Goal: Transaction & Acquisition: Purchase product/service

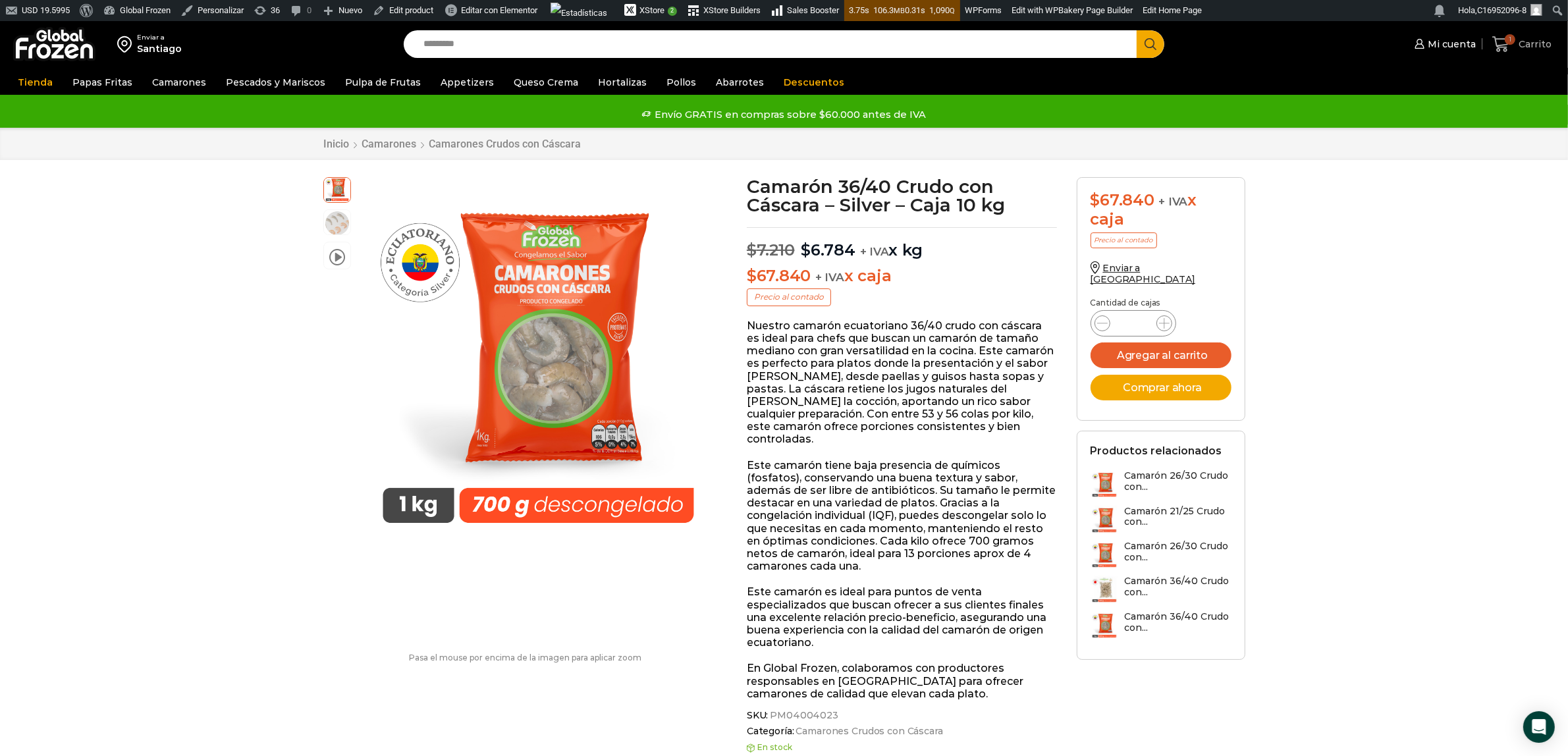
click at [1508, 44] on icon at bounding box center [1501, 44] width 17 height 16
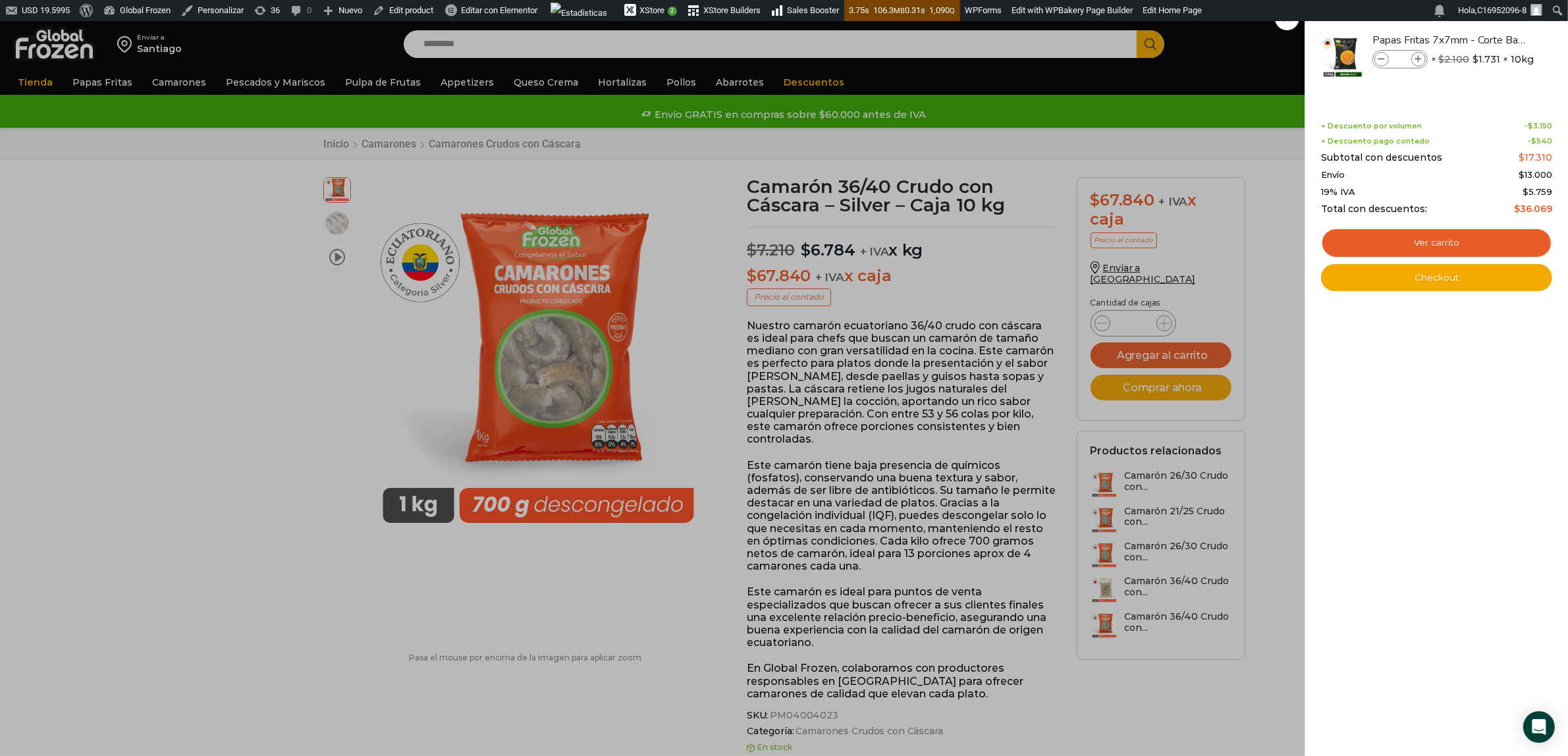
click at [1282, 21] on div "USD 19.5995 Acerca de WordPress Acerca de WordPress Únete WordPress.org Documen…" at bounding box center [784, 10] width 1568 height 21
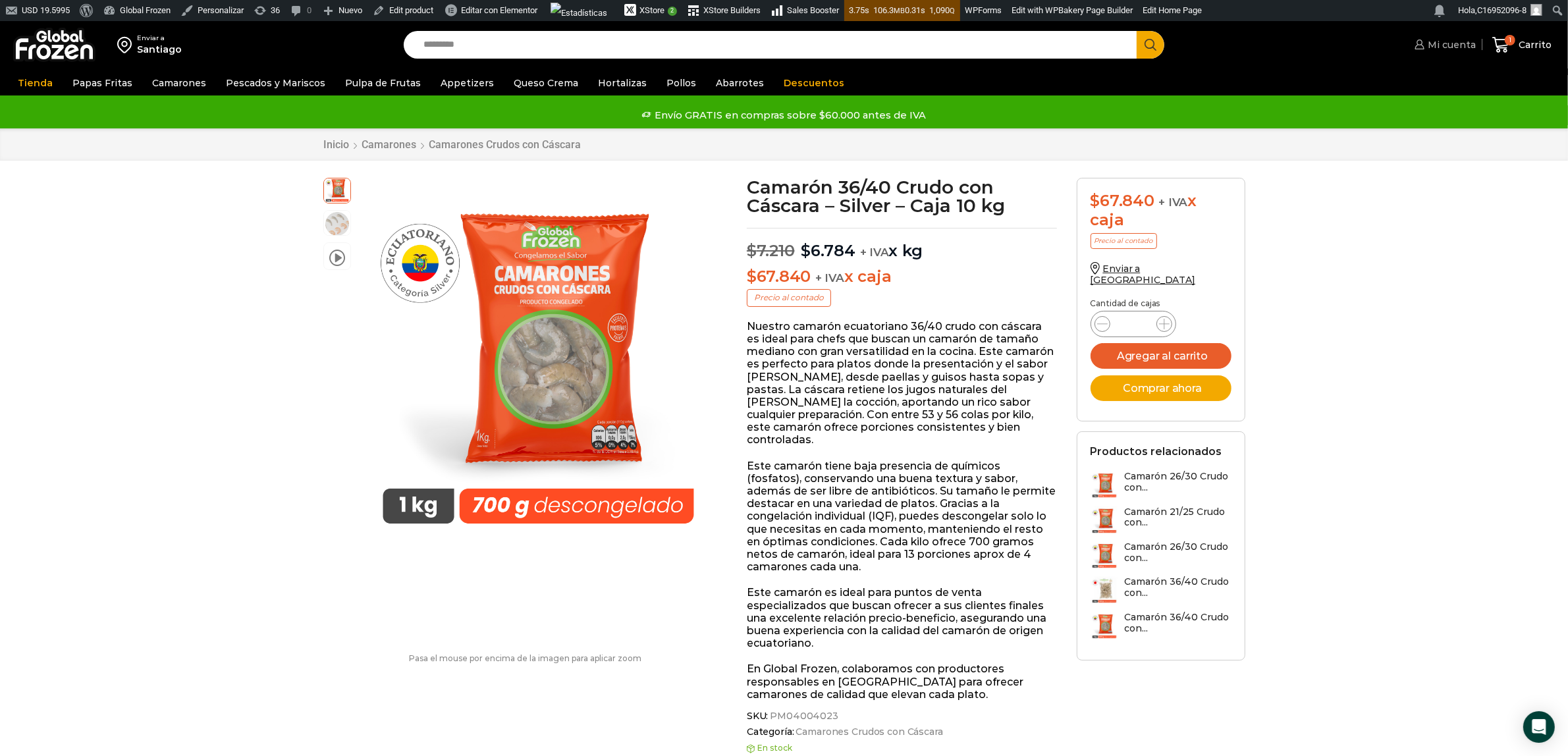
click at [1453, 40] on span "Mi cuenta" at bounding box center [1450, 45] width 51 height 13
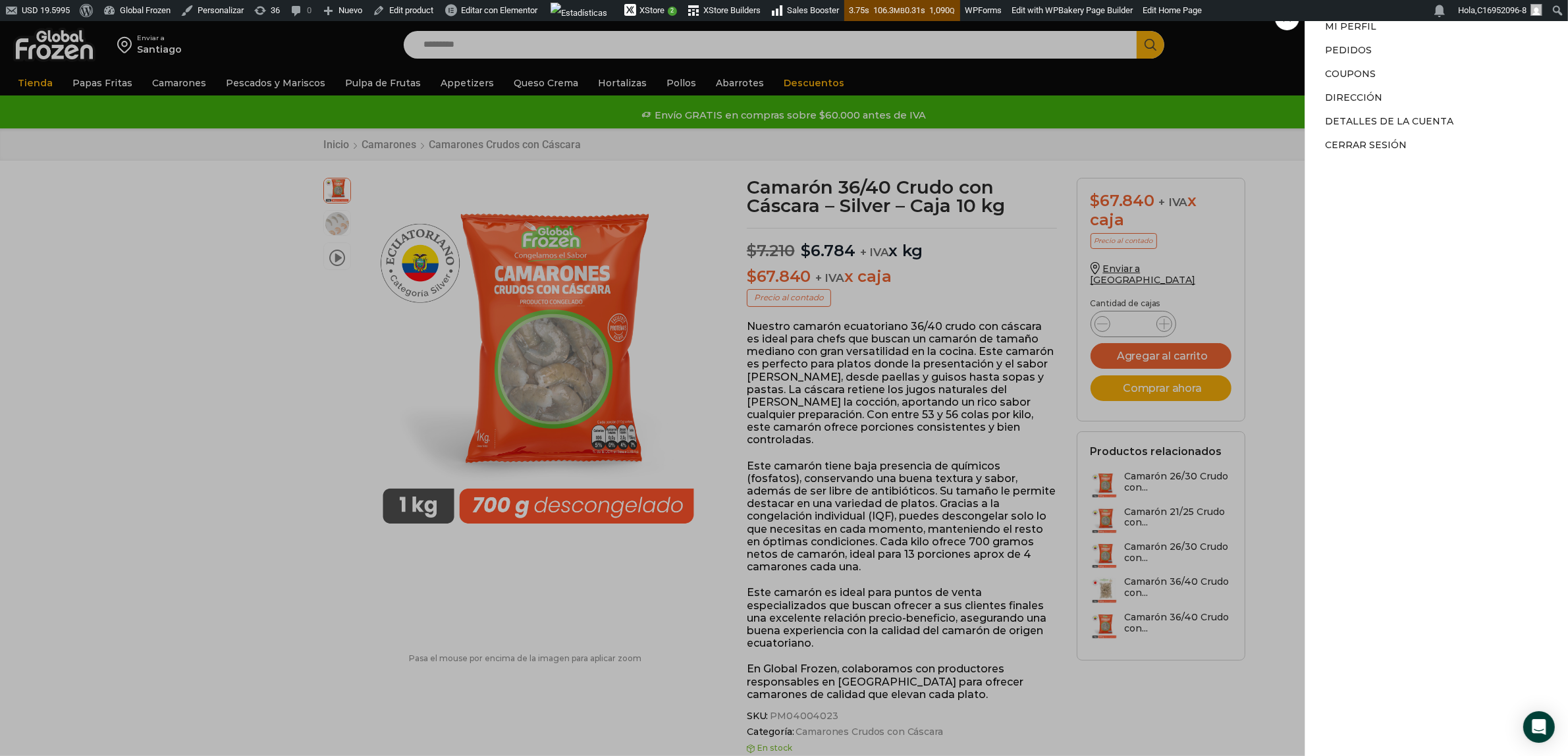
click at [1411, 31] on div "Mi cuenta Mi cuenta Mi perfil Pedidos Descargas Coupons Dirección Detalles de l…" at bounding box center [1444, 45] width 65 height 27
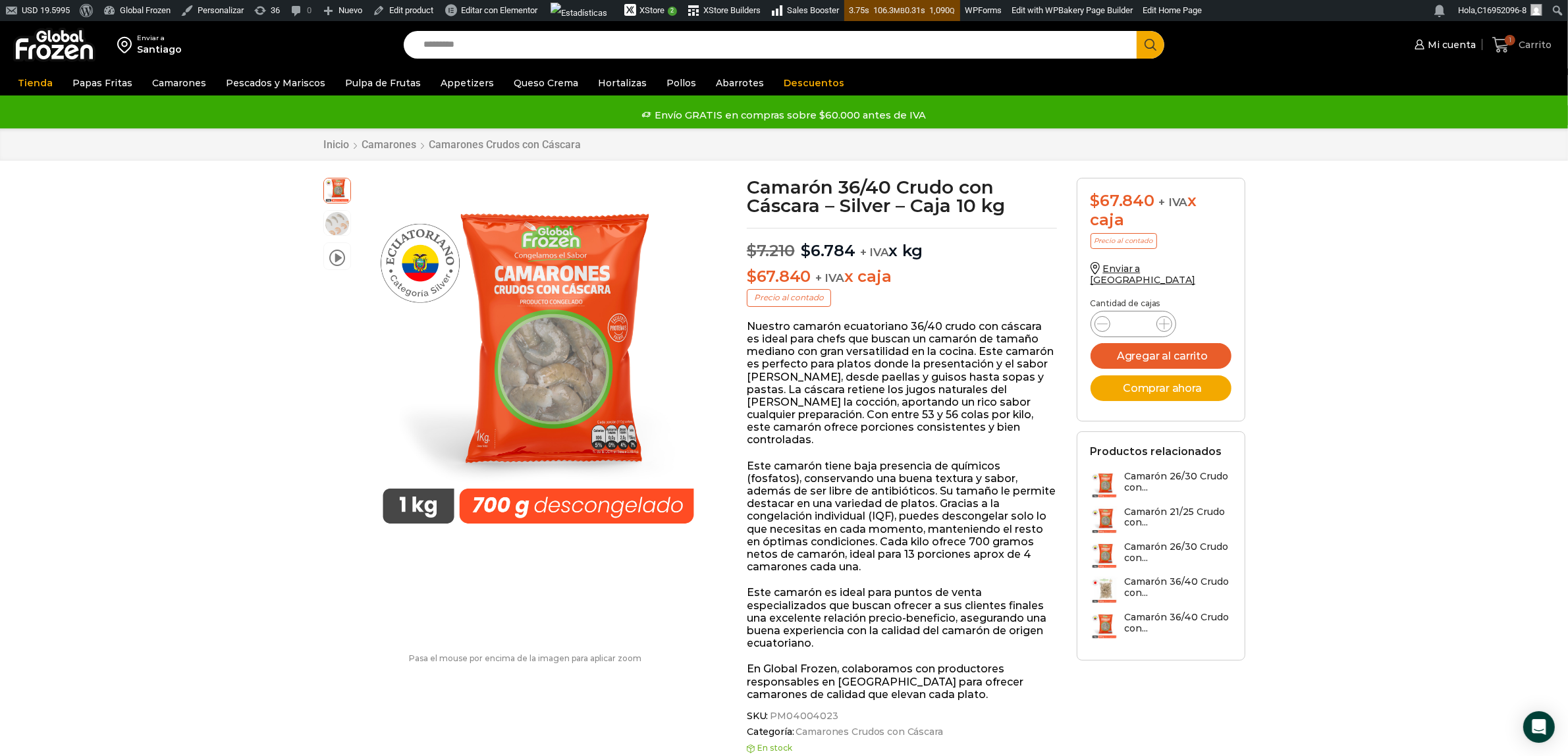
click at [1518, 44] on span "Carrito" at bounding box center [1533, 45] width 36 height 13
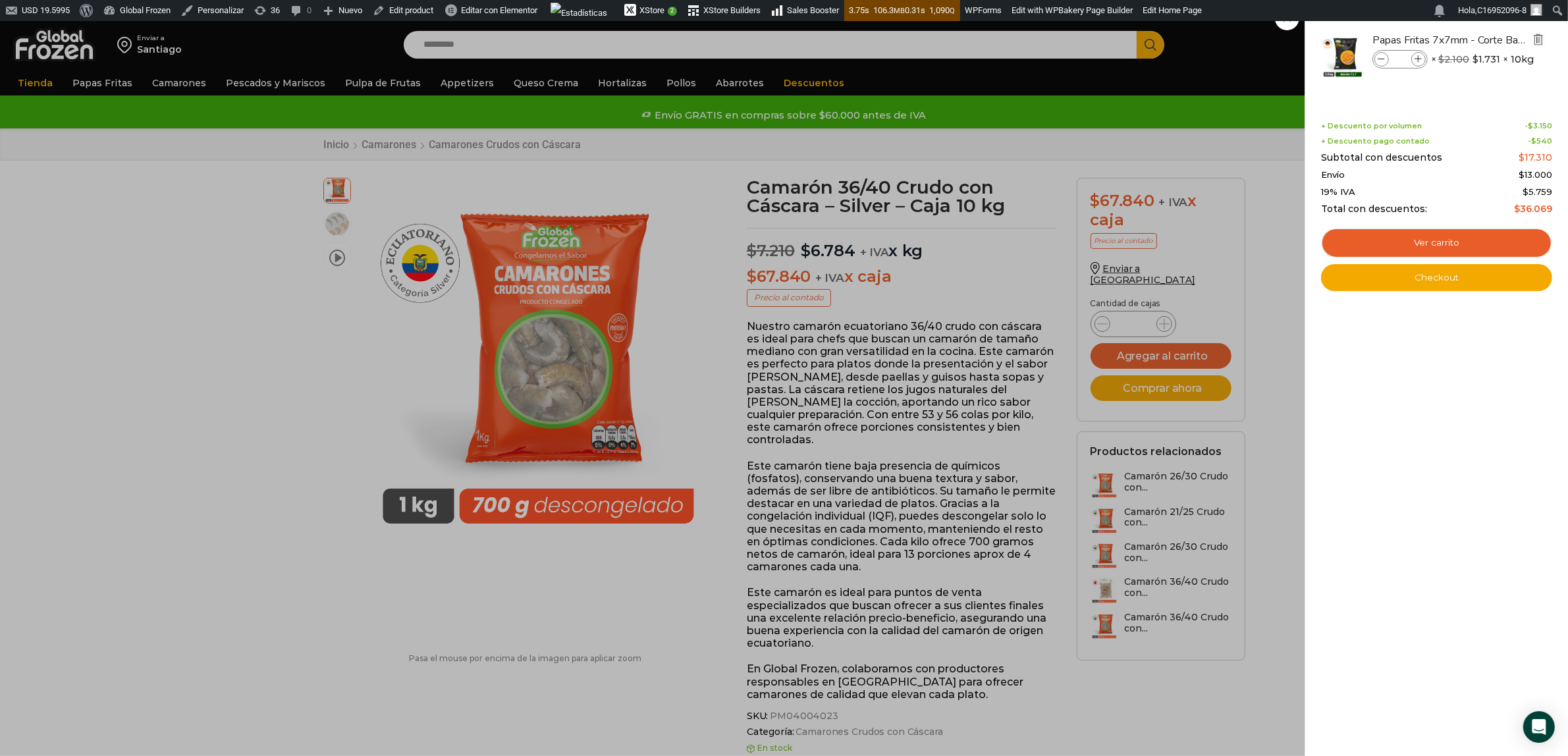
click at [1536, 42] on img "Eliminar Papas Fritas 7x7mm - Corte Bastón - Caja 10 kg del carrito" at bounding box center [1538, 39] width 11 height 11
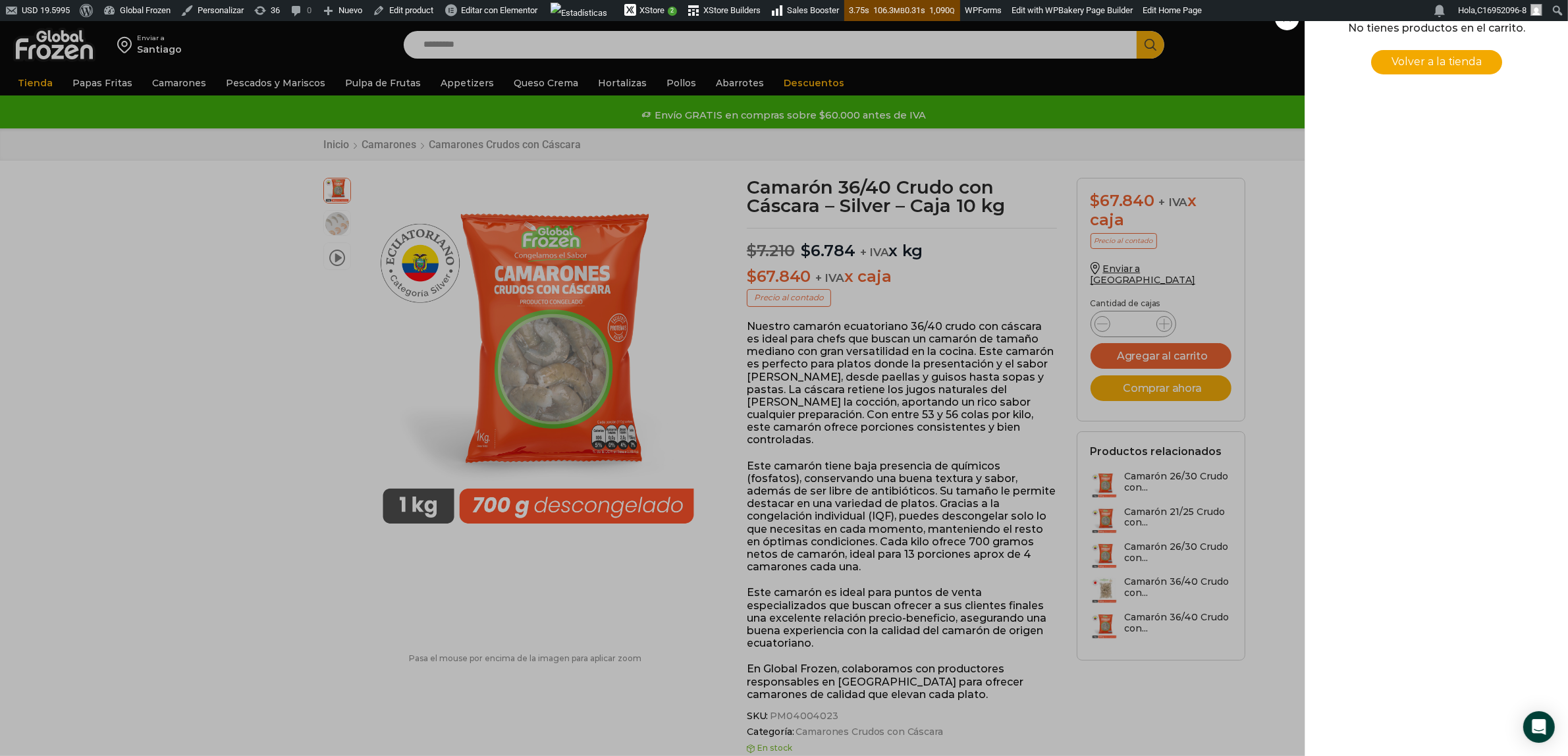
click at [1423, 57] on span "Volver a la tienda" at bounding box center [1436, 61] width 90 height 12
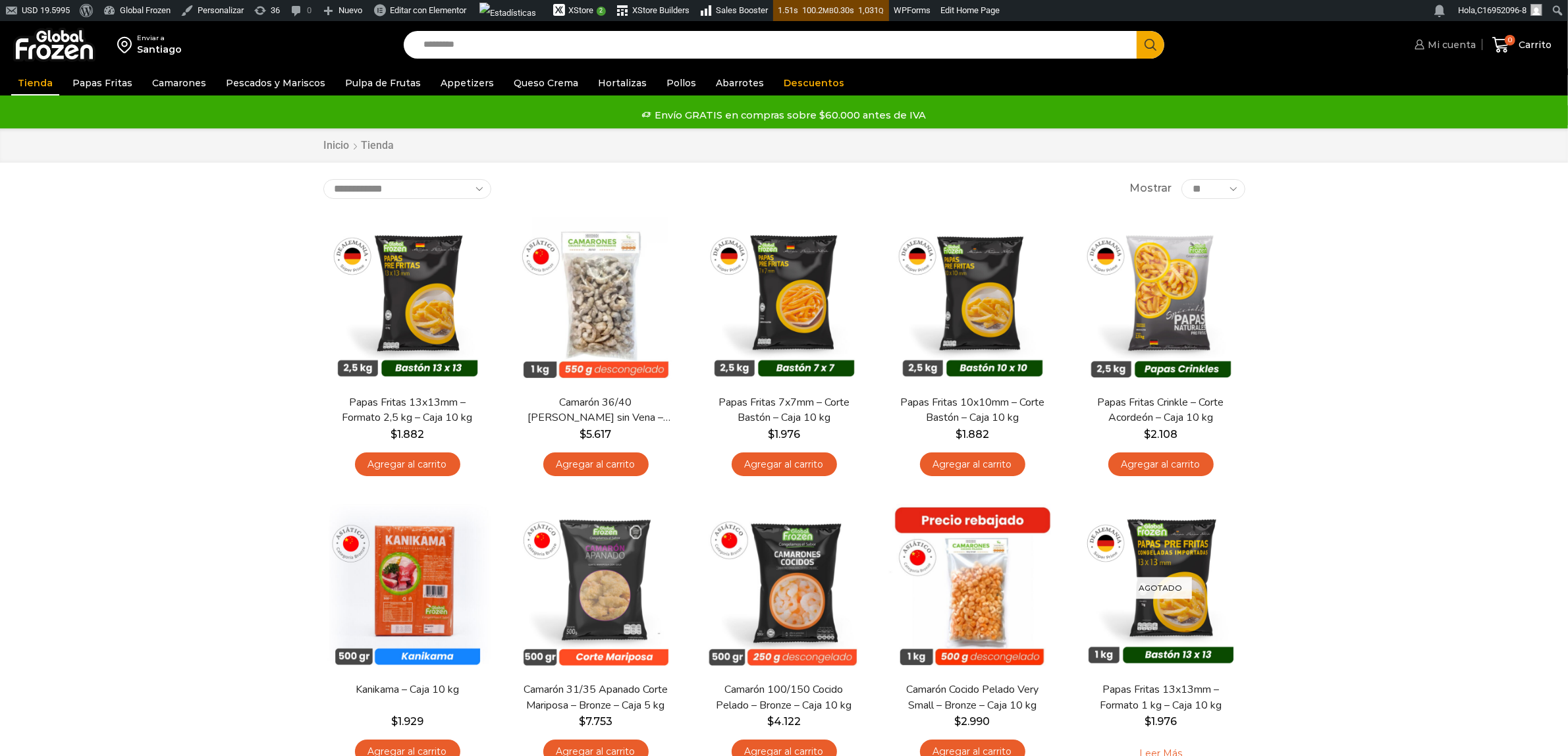
click at [1443, 41] on span "Mi cuenta" at bounding box center [1450, 45] width 51 height 13
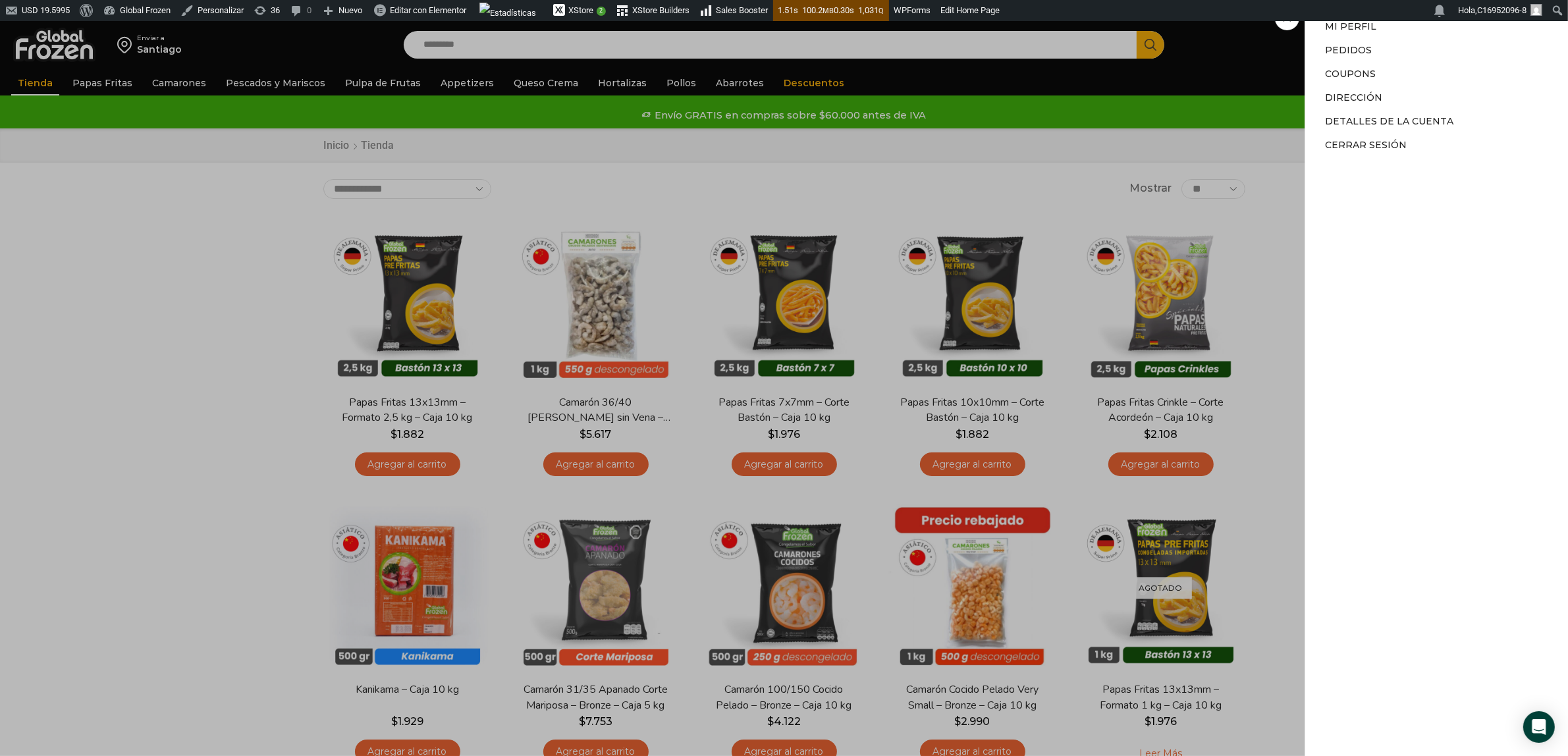
click at [1411, 31] on div "Mi cuenta Mi cuenta Mi perfil Pedidos Descargas Coupons Dirección Detalles de l…" at bounding box center [1444, 45] width 65 height 27
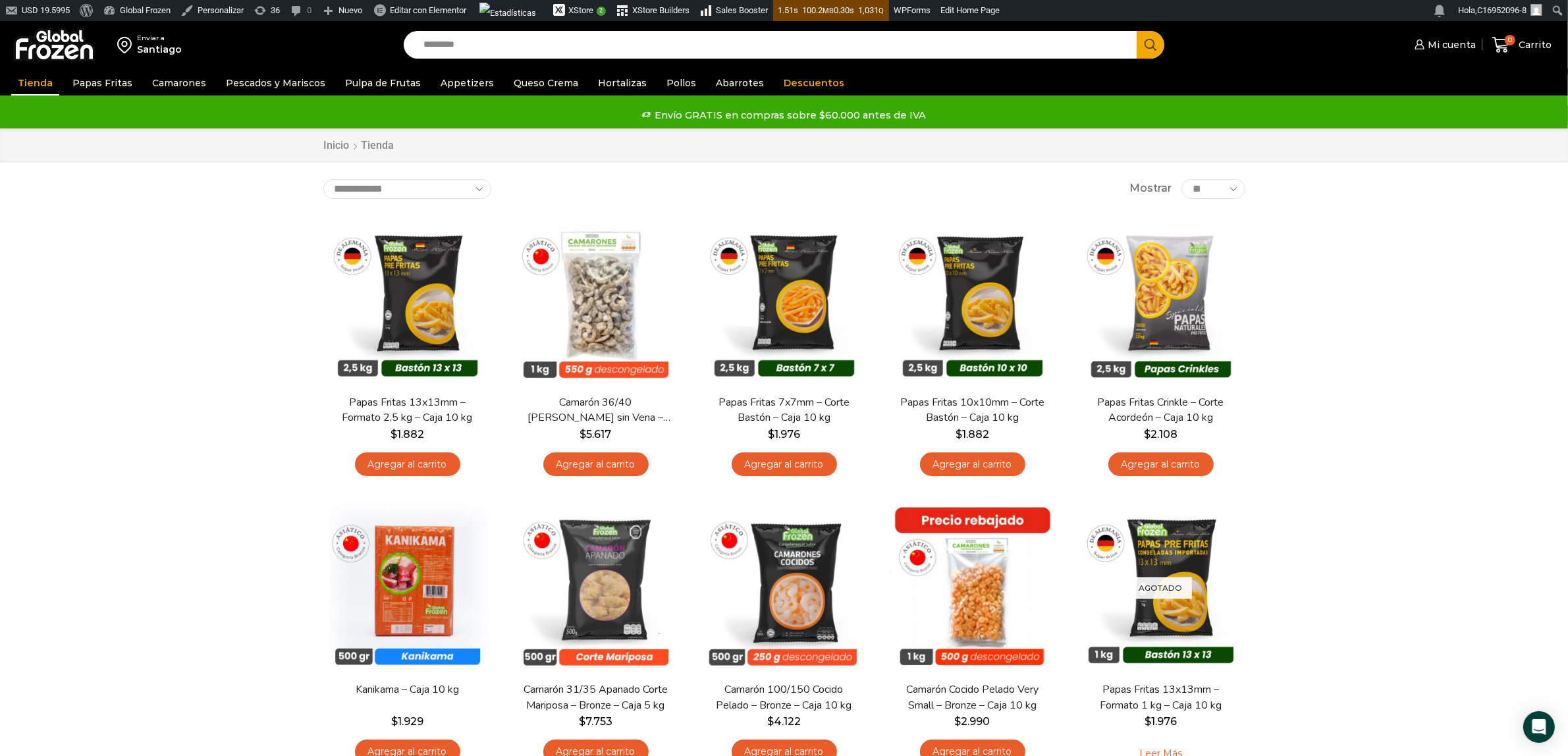
click at [456, 49] on input "Search input" at bounding box center [774, 45] width 714 height 28
click at [489, 47] on input "Search input" at bounding box center [774, 45] width 714 height 28
type input "******"
click at [1136, 31] on button "Search" at bounding box center [1149, 45] width 28 height 28
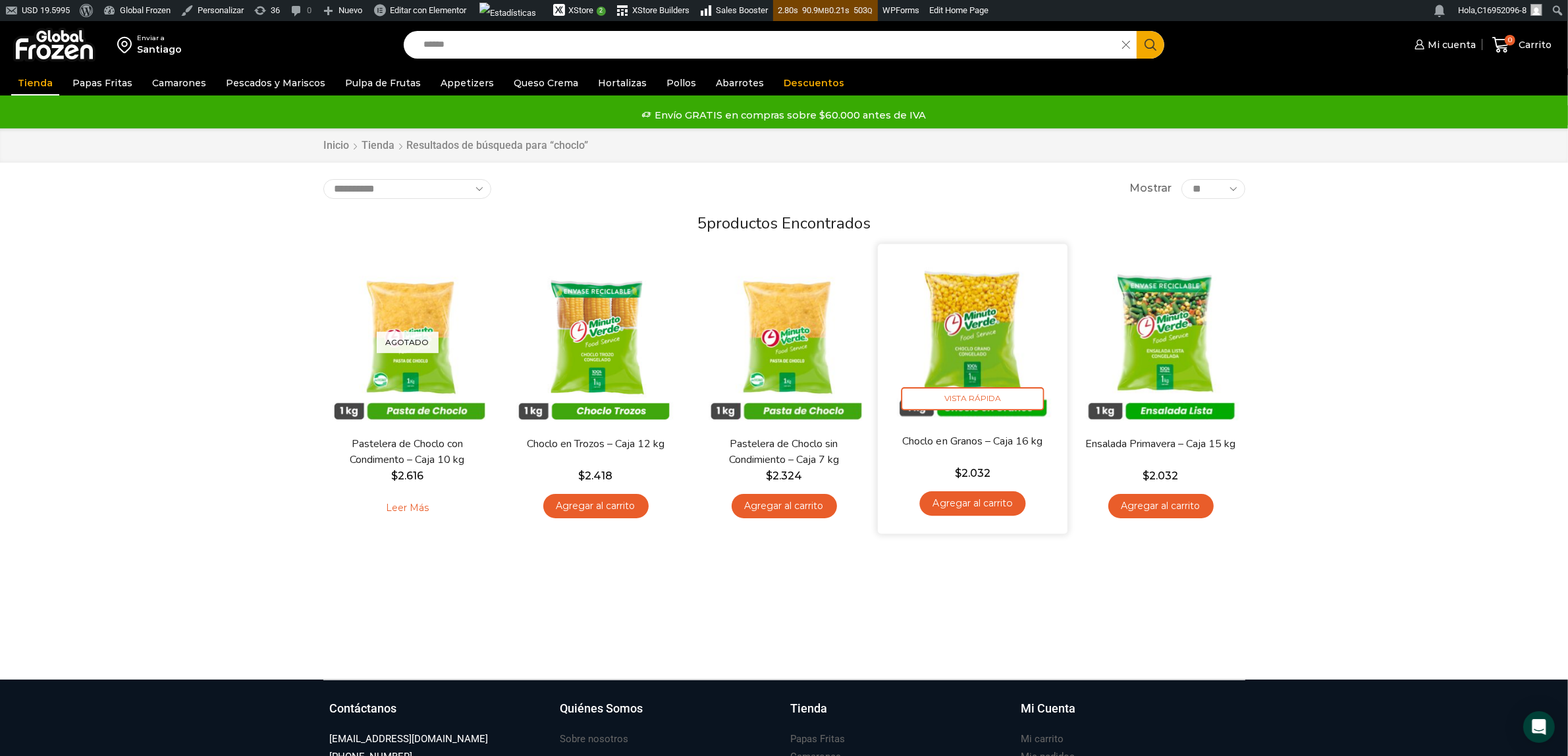
click at [980, 354] on img at bounding box center [972, 339] width 170 height 170
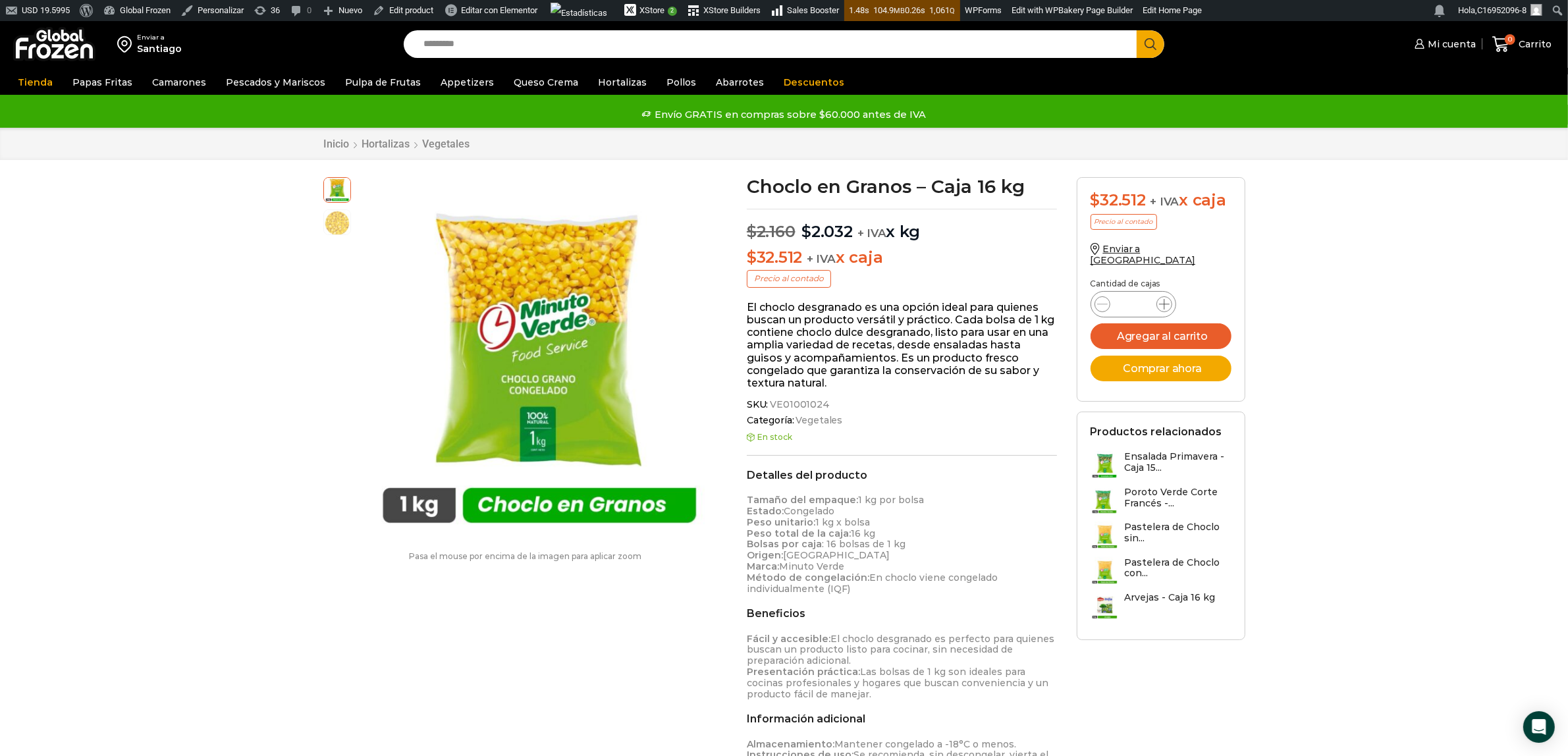
click at [1166, 299] on icon at bounding box center [1164, 304] width 10 height 10
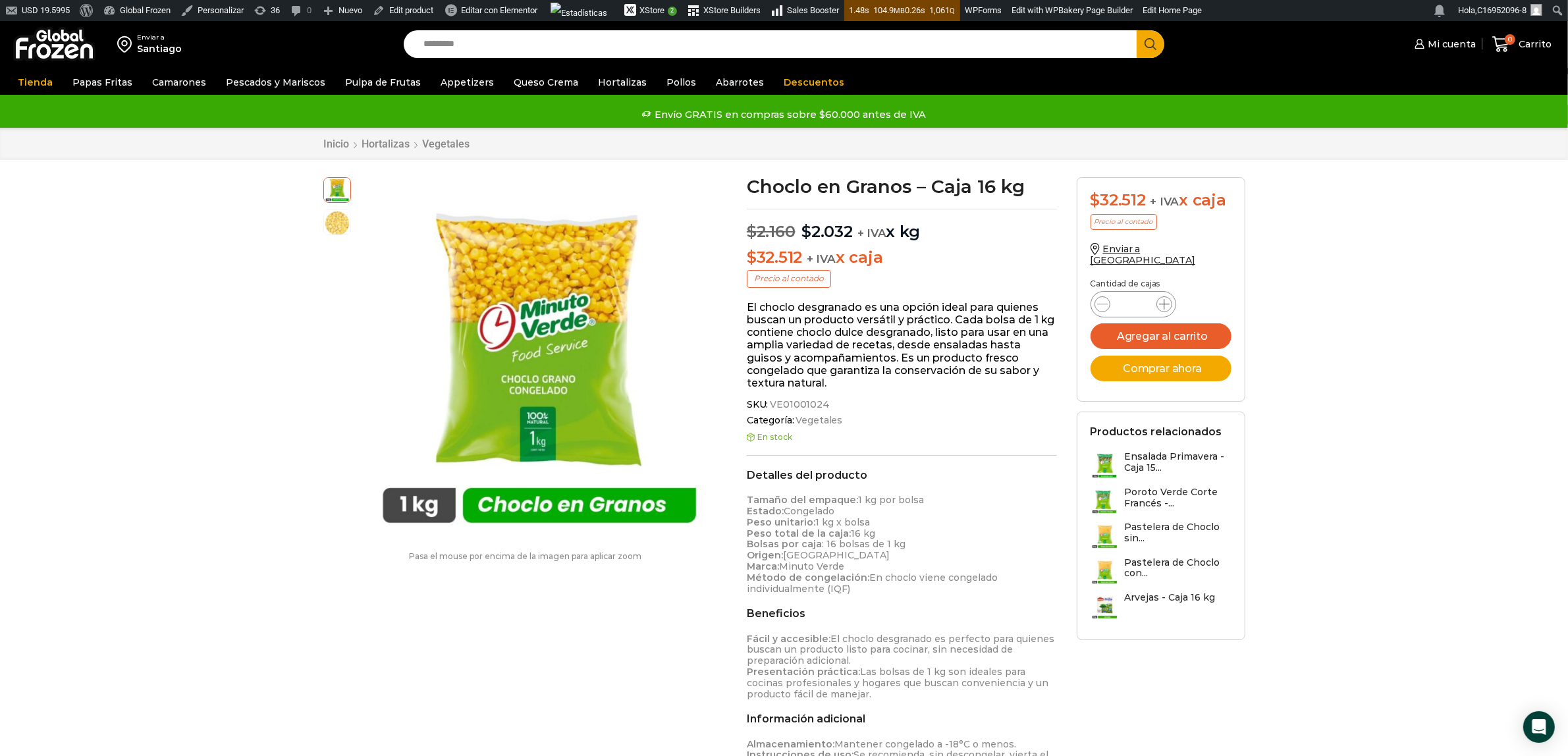
click at [1166, 299] on icon at bounding box center [1164, 304] width 10 height 10
type input "*"
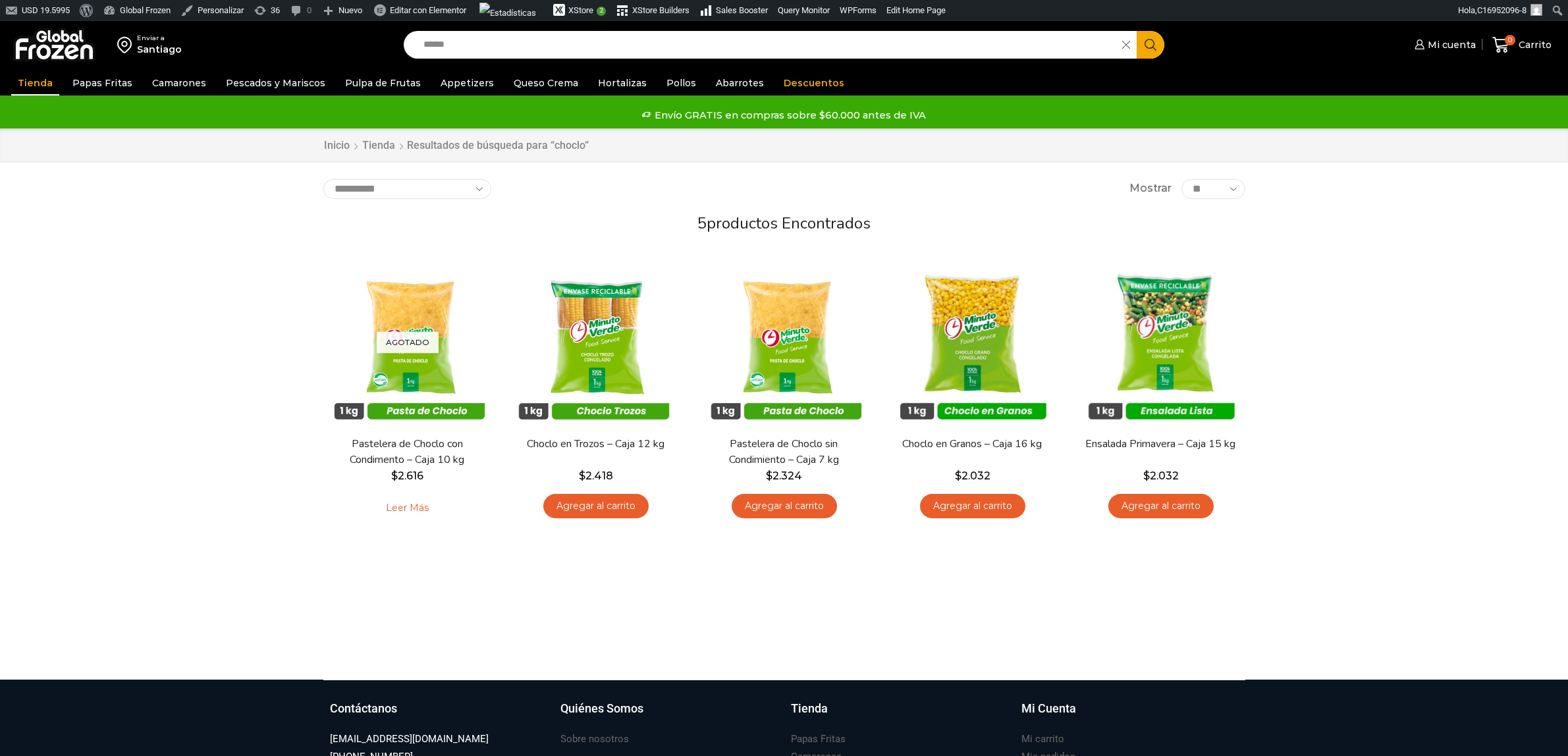
click at [489, 49] on input "******" at bounding box center [766, 45] width 700 height 28
type input "*"
click at [492, 47] on input "Search input" at bounding box center [766, 45] width 700 height 28
click at [494, 44] on input "Search input" at bounding box center [766, 45] width 700 height 28
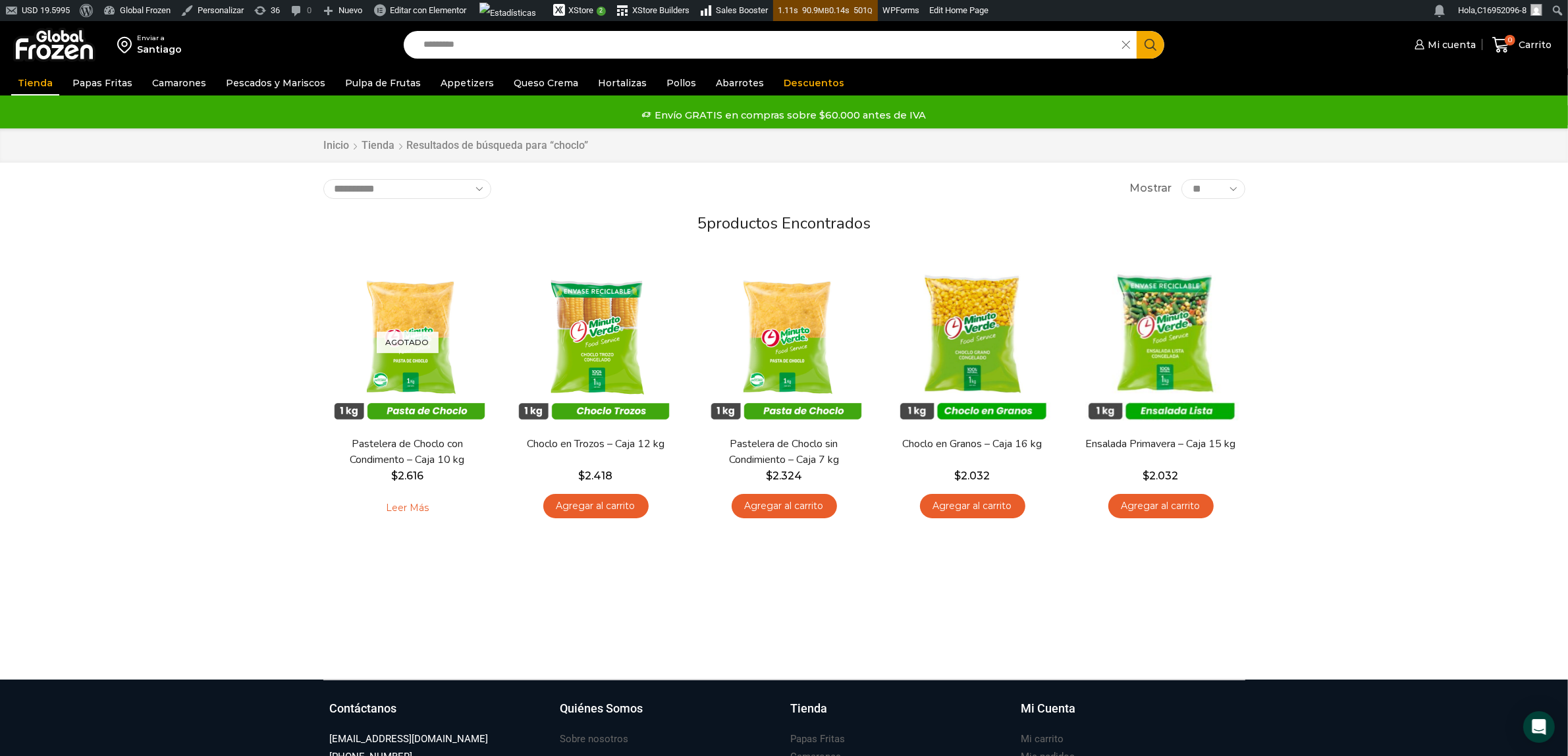
click at [534, 47] on input "Search input" at bounding box center [766, 45] width 700 height 28
click at [473, 47] on input "Search input" at bounding box center [766, 45] width 700 height 28
click at [472, 47] on input "Search input" at bounding box center [766, 45] width 700 height 28
click at [445, 50] on input "Search input" at bounding box center [766, 45] width 700 height 28
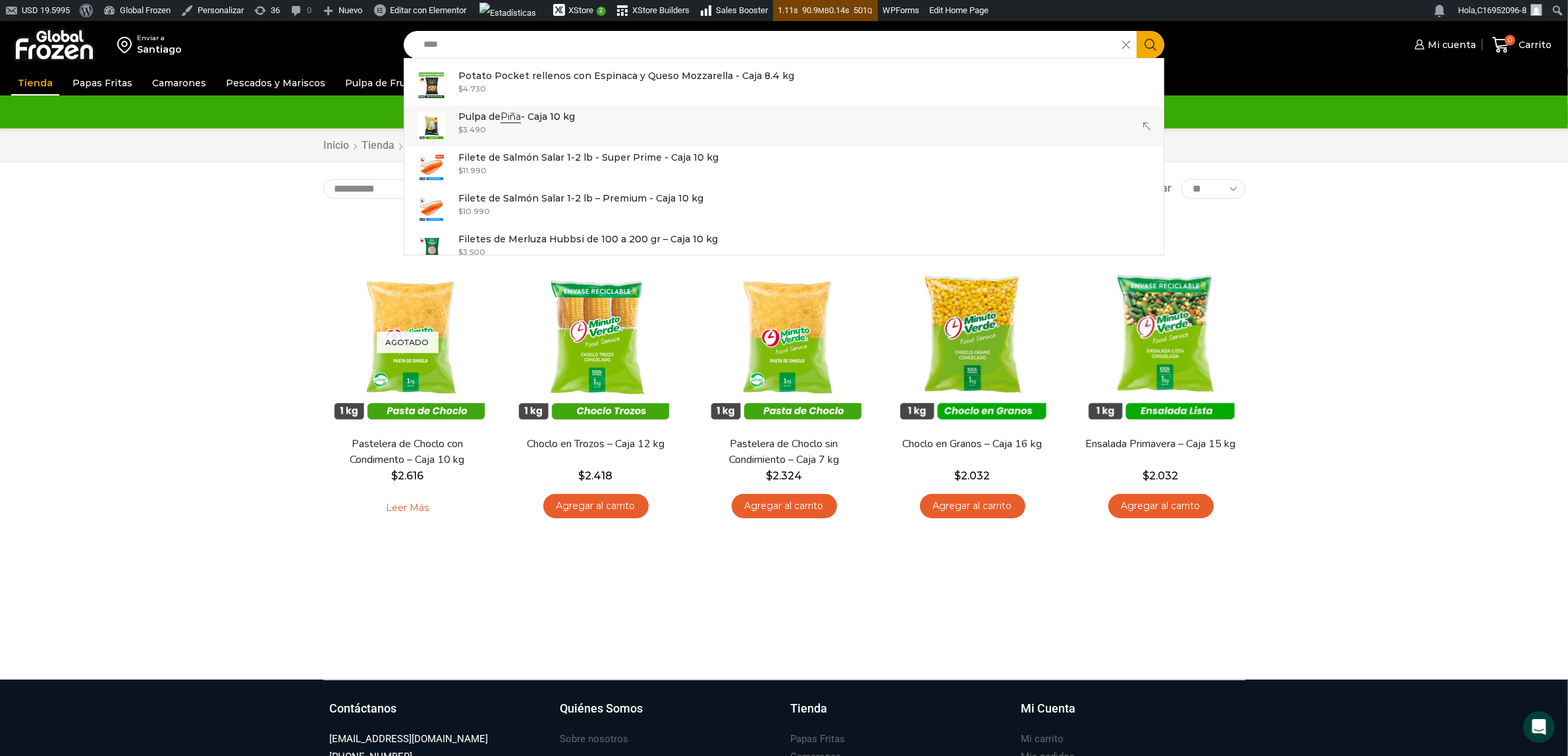
click at [481, 122] on p "Pulpa de Piña - Caja 10 kg" at bounding box center [516, 116] width 117 height 14
type input "**********"
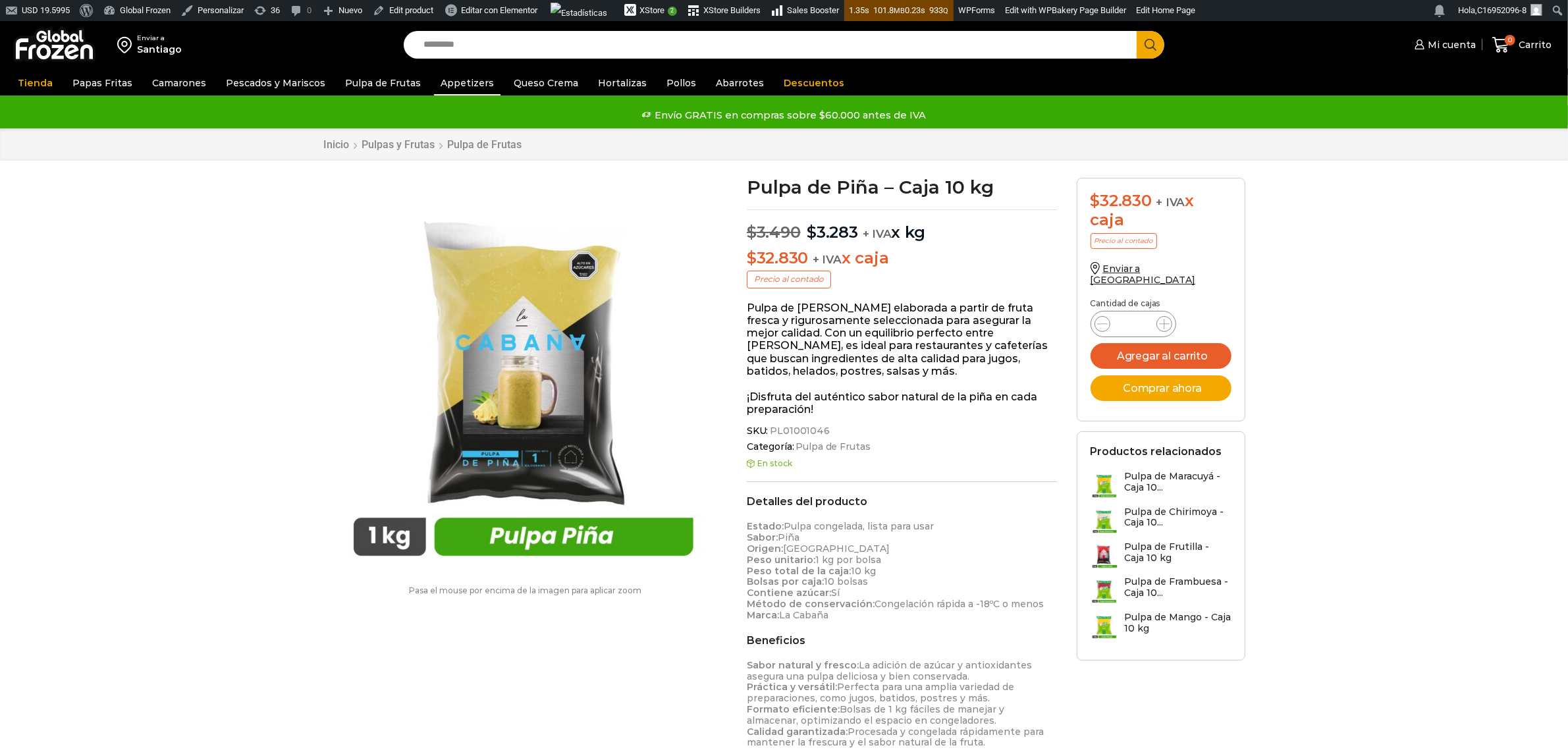
click at [439, 84] on link "Appetizers" at bounding box center [467, 83] width 66 height 25
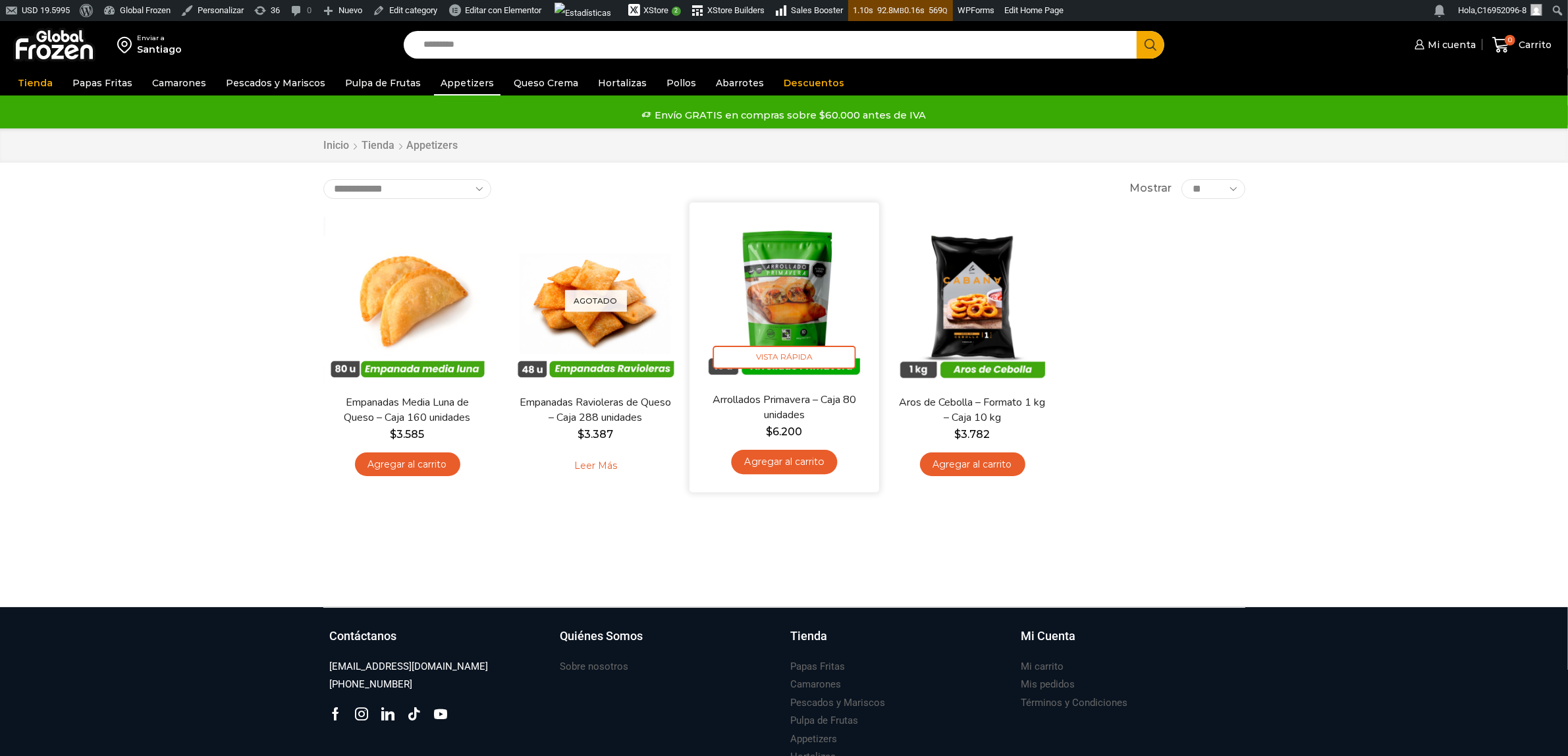
click at [769, 309] on img at bounding box center [784, 296] width 170 height 170
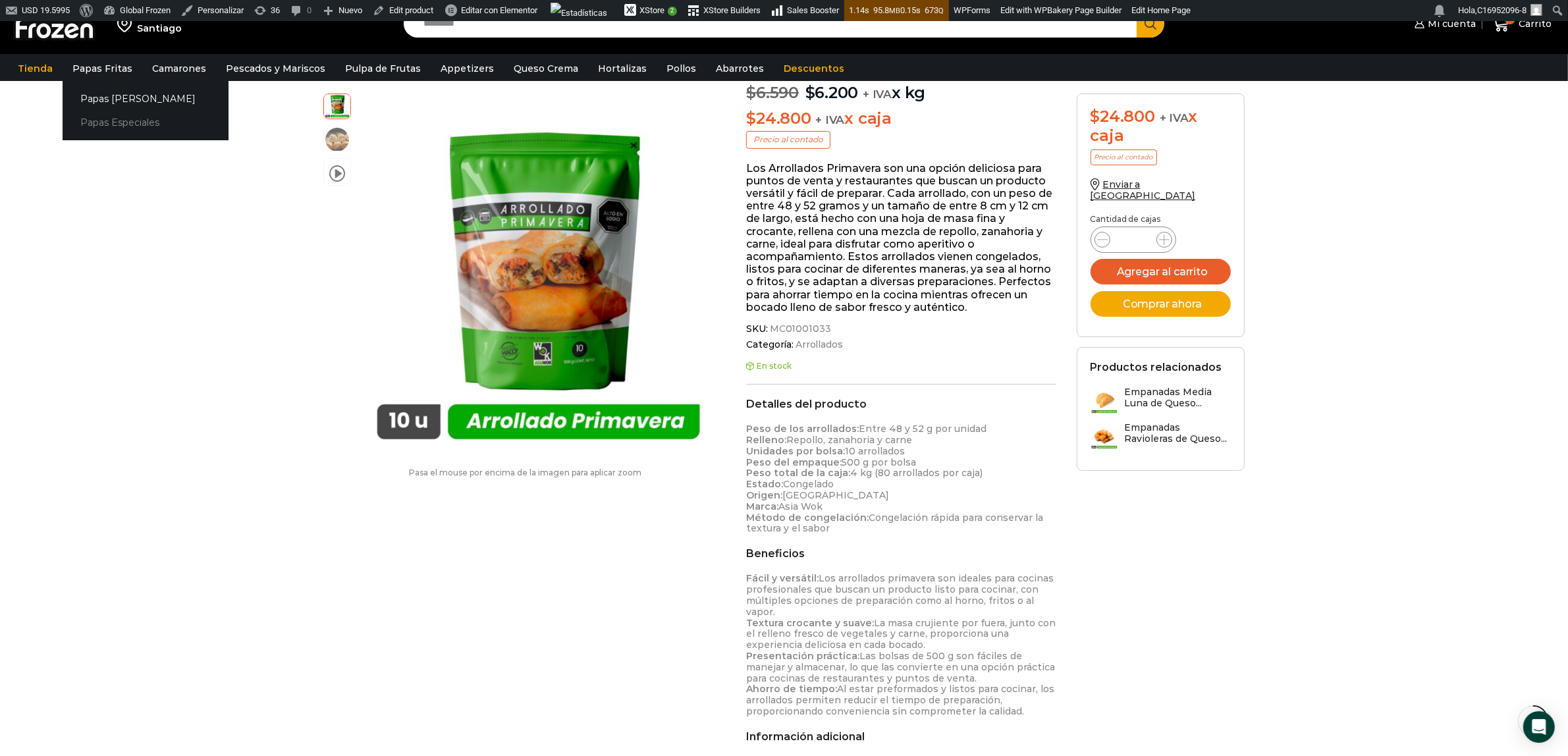
click at [106, 123] on link "Papas Especiales" at bounding box center [145, 123] width 166 height 25
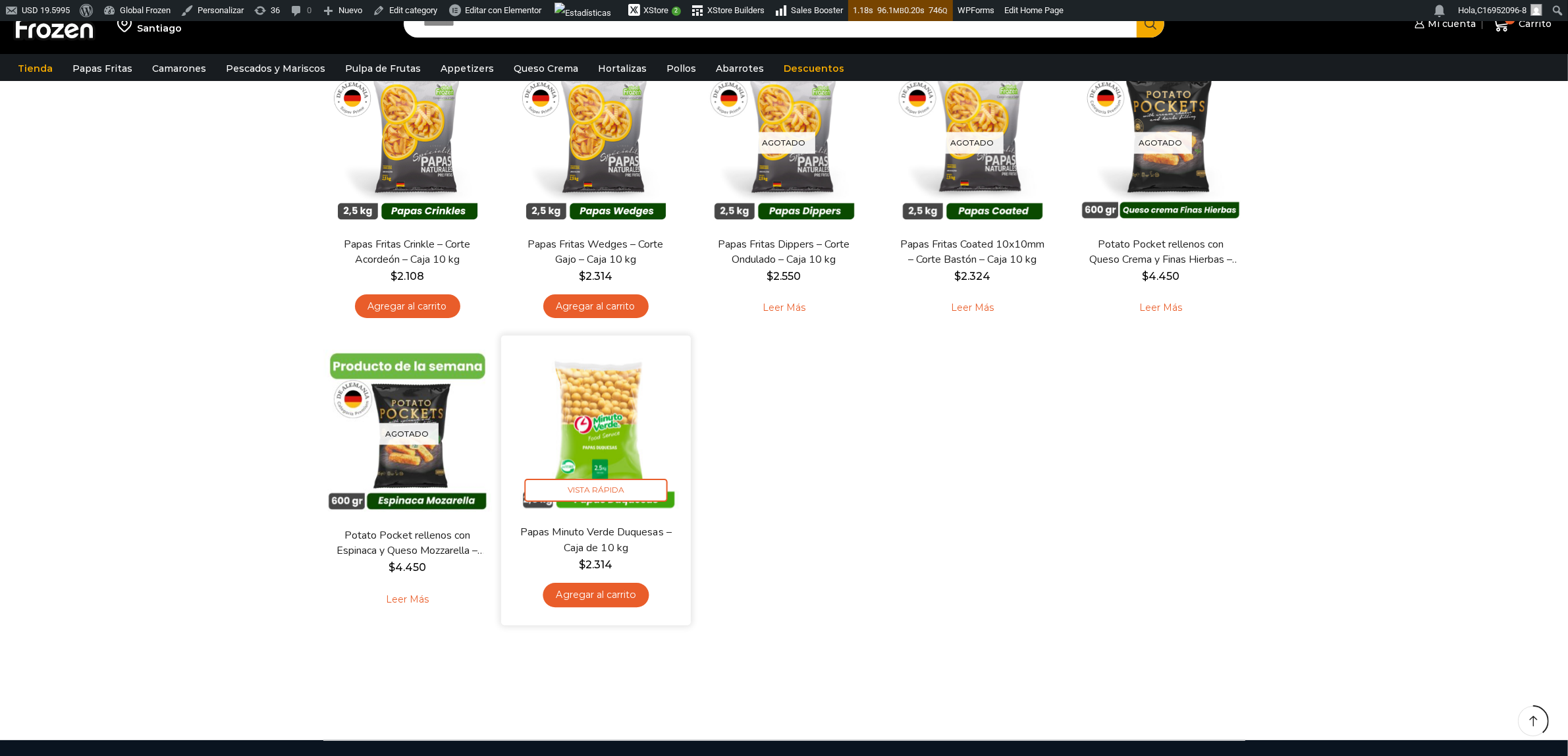
click at [605, 452] on img at bounding box center [595, 430] width 170 height 170
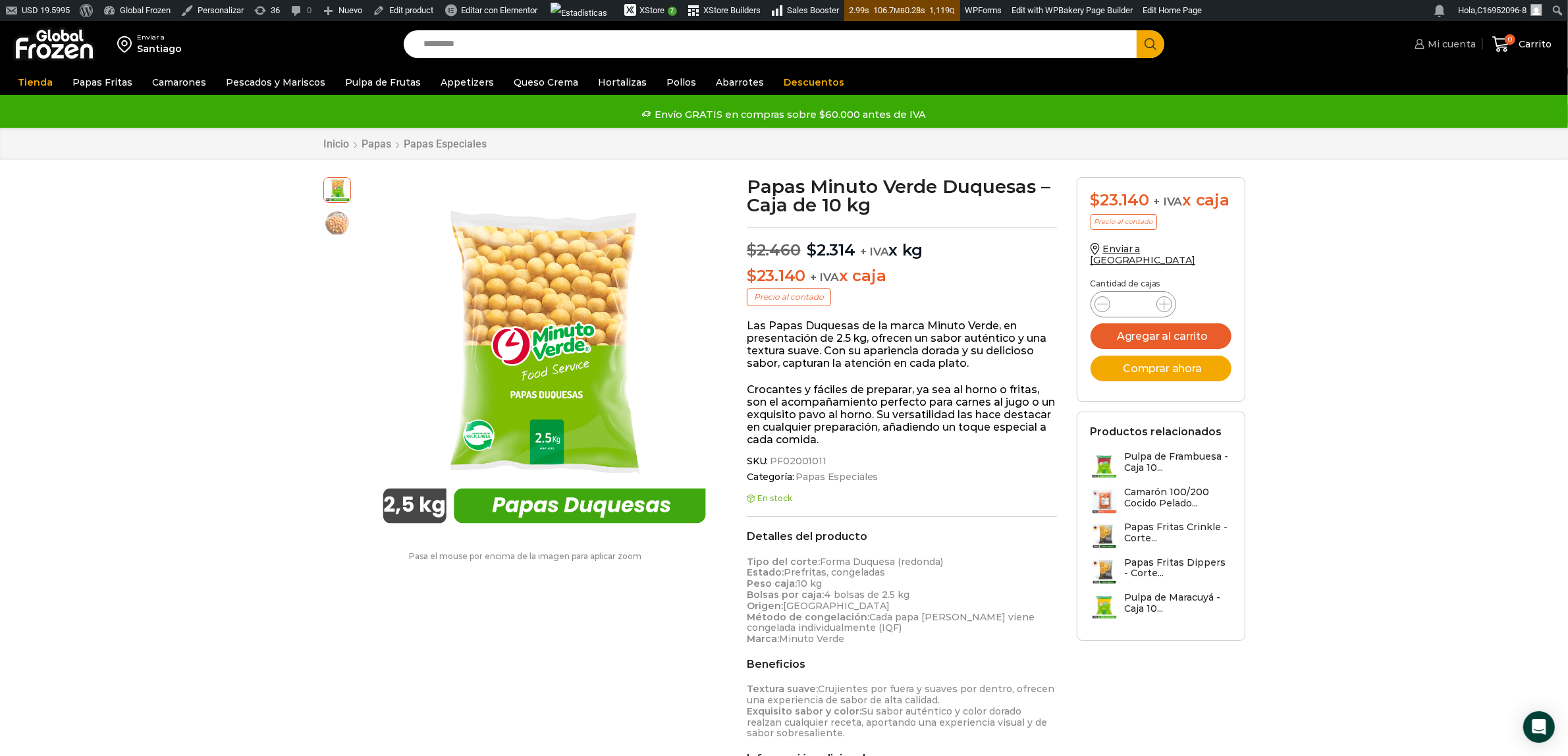
click at [1452, 47] on span "Mi cuenta" at bounding box center [1450, 45] width 51 height 13
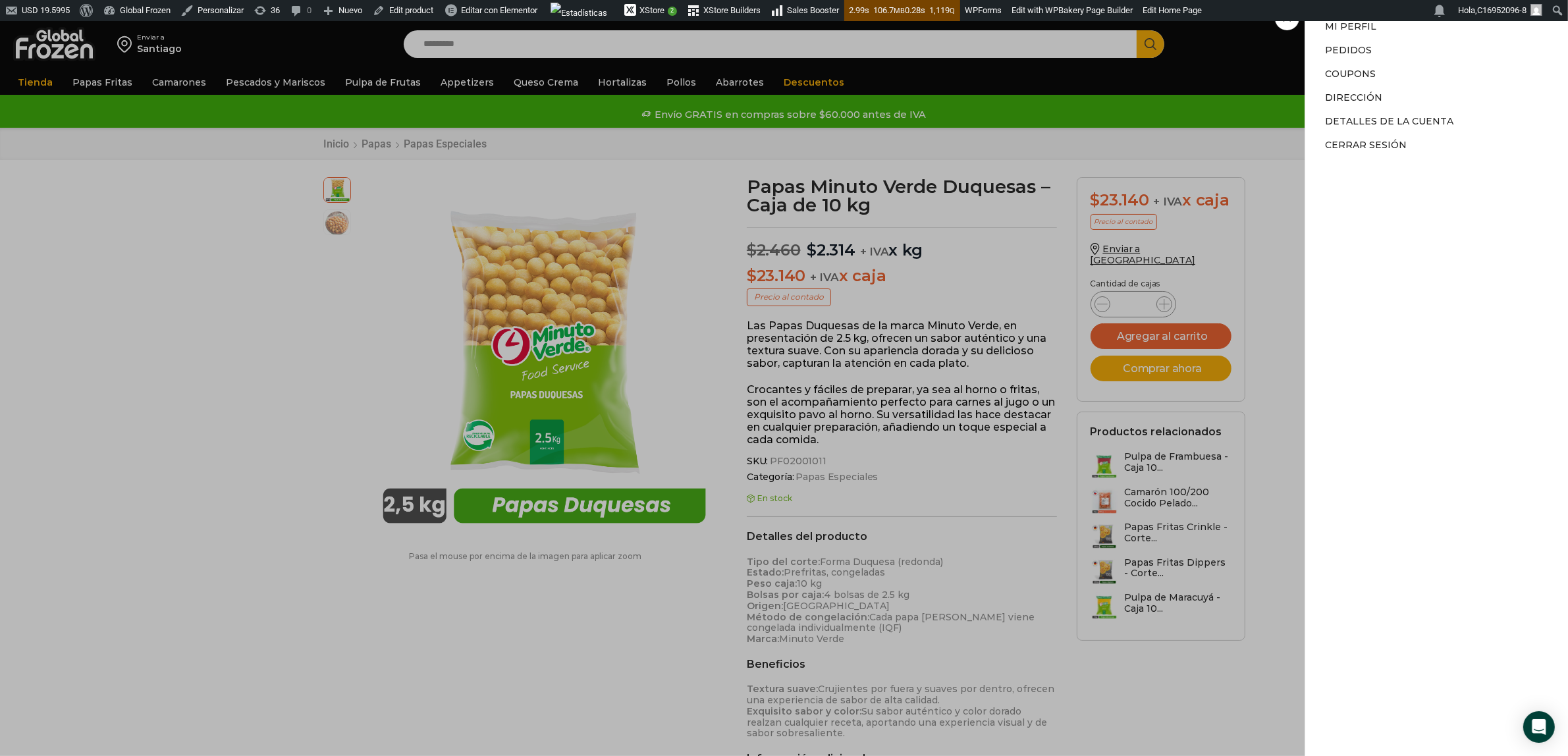
click at [1411, 31] on div "Mi cuenta Mi cuenta Mi perfil Pedidos Descargas Coupons Dirección Detalles de l…" at bounding box center [1444, 45] width 65 height 27
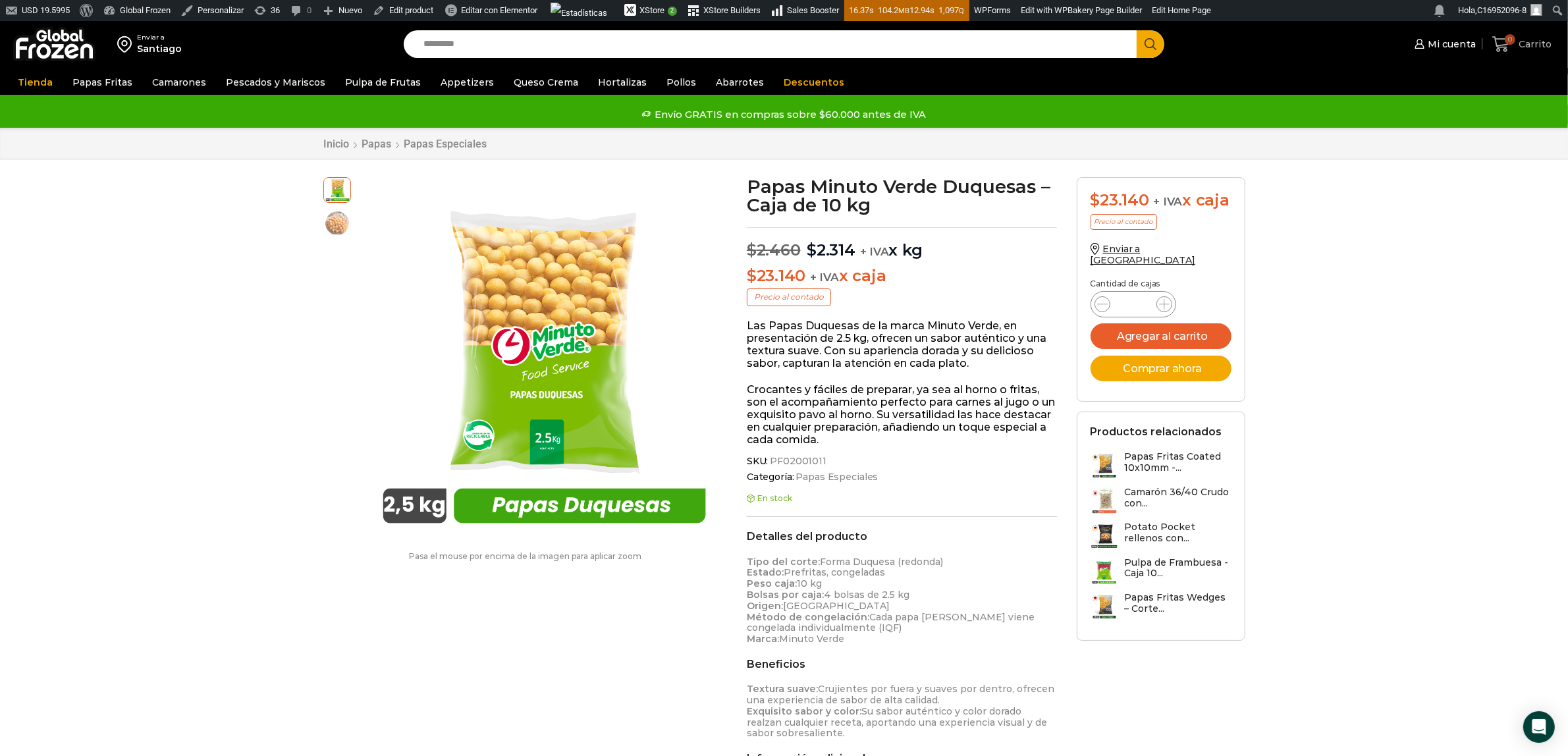
click at [1254, 37] on span "0" at bounding box center [1509, 39] width 10 height 10
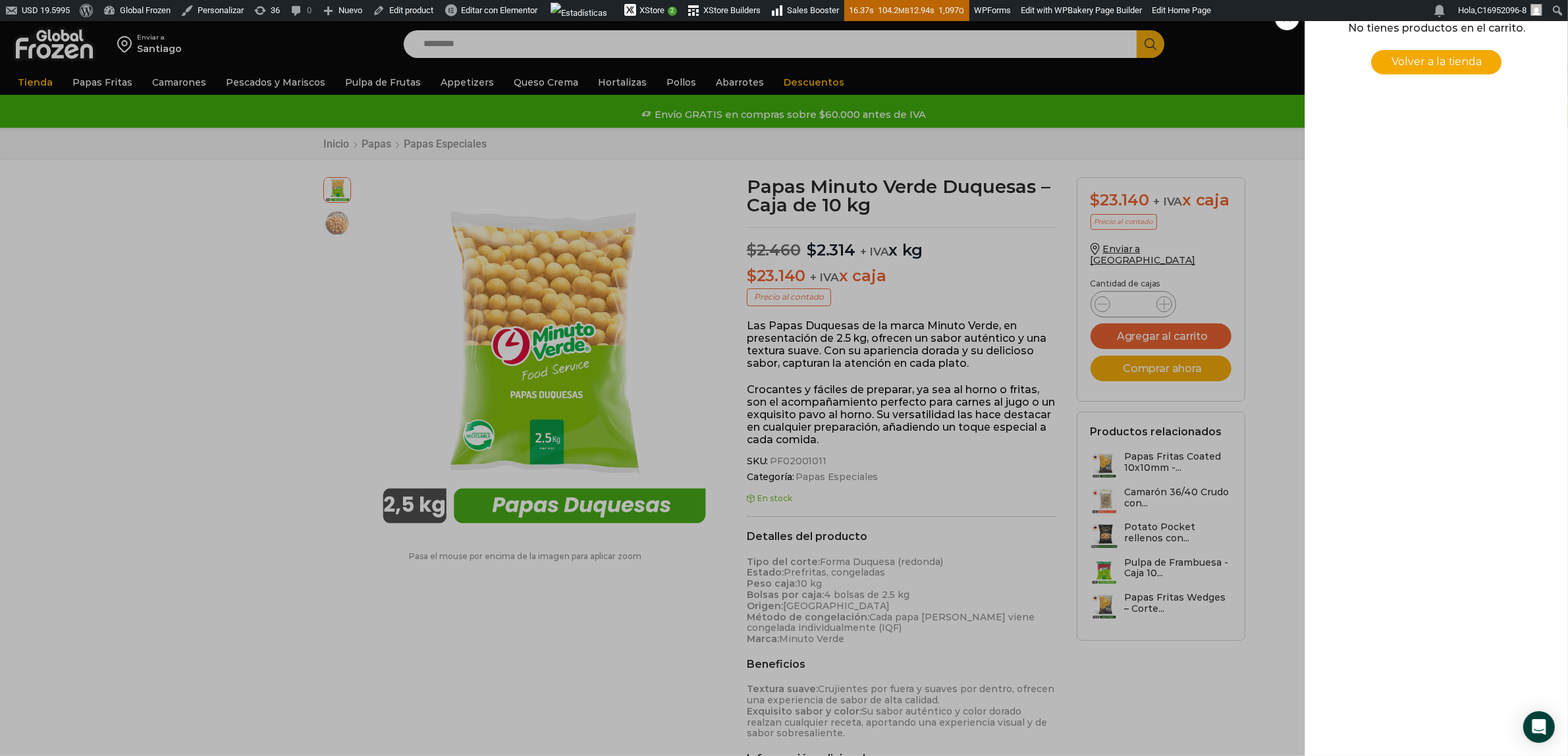
scroll to position [1, 0]
click at [1254, 60] on div "0 Carrito 0 0 Shopping Cart No tienes productos en el carrito. Volver a la tien…" at bounding box center [1521, 45] width 65 height 31
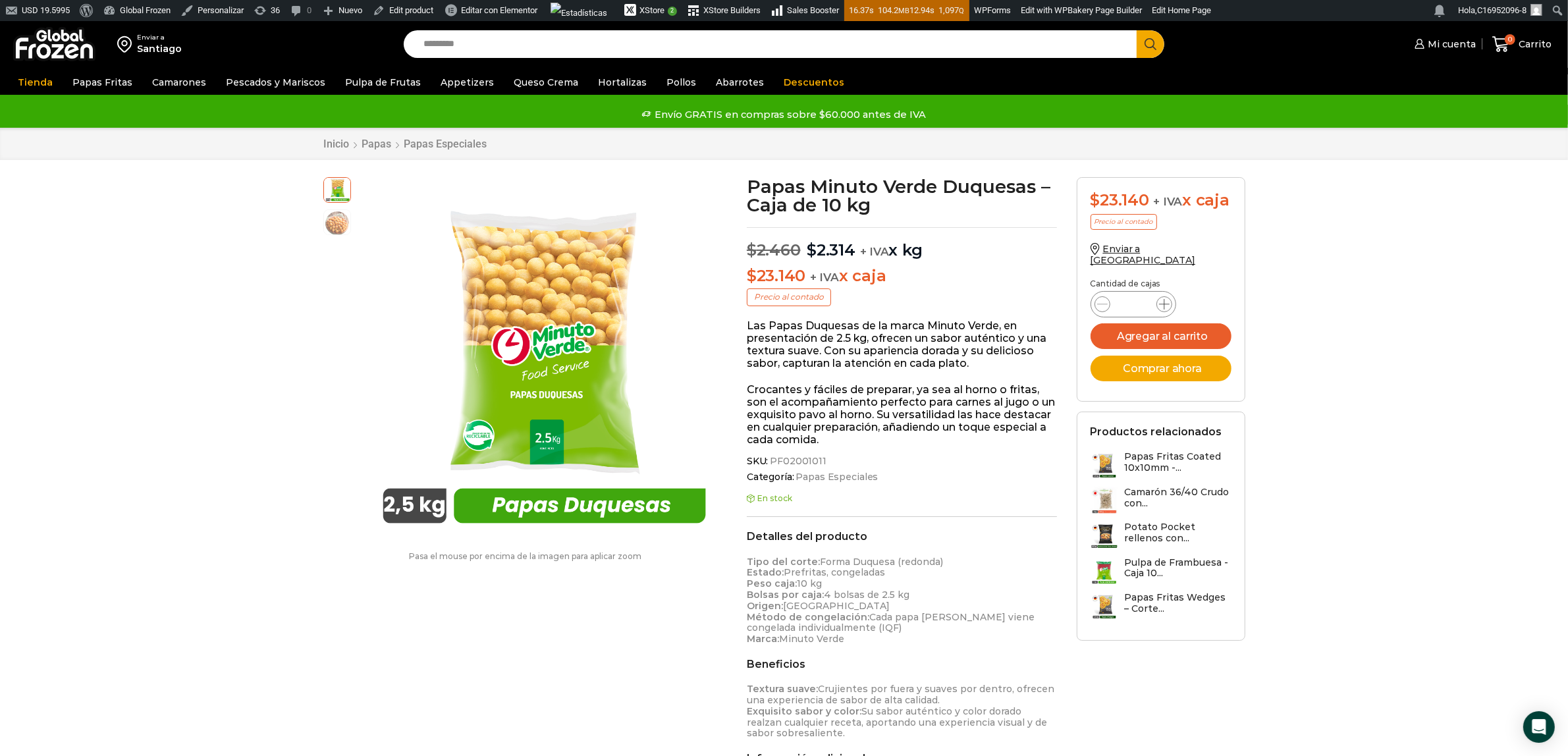
click at [1164, 310] on icon at bounding box center [1164, 304] width 10 height 10
type input "*"
click at [1154, 345] on button "Agregar al carrito" at bounding box center [1161, 336] width 140 height 26
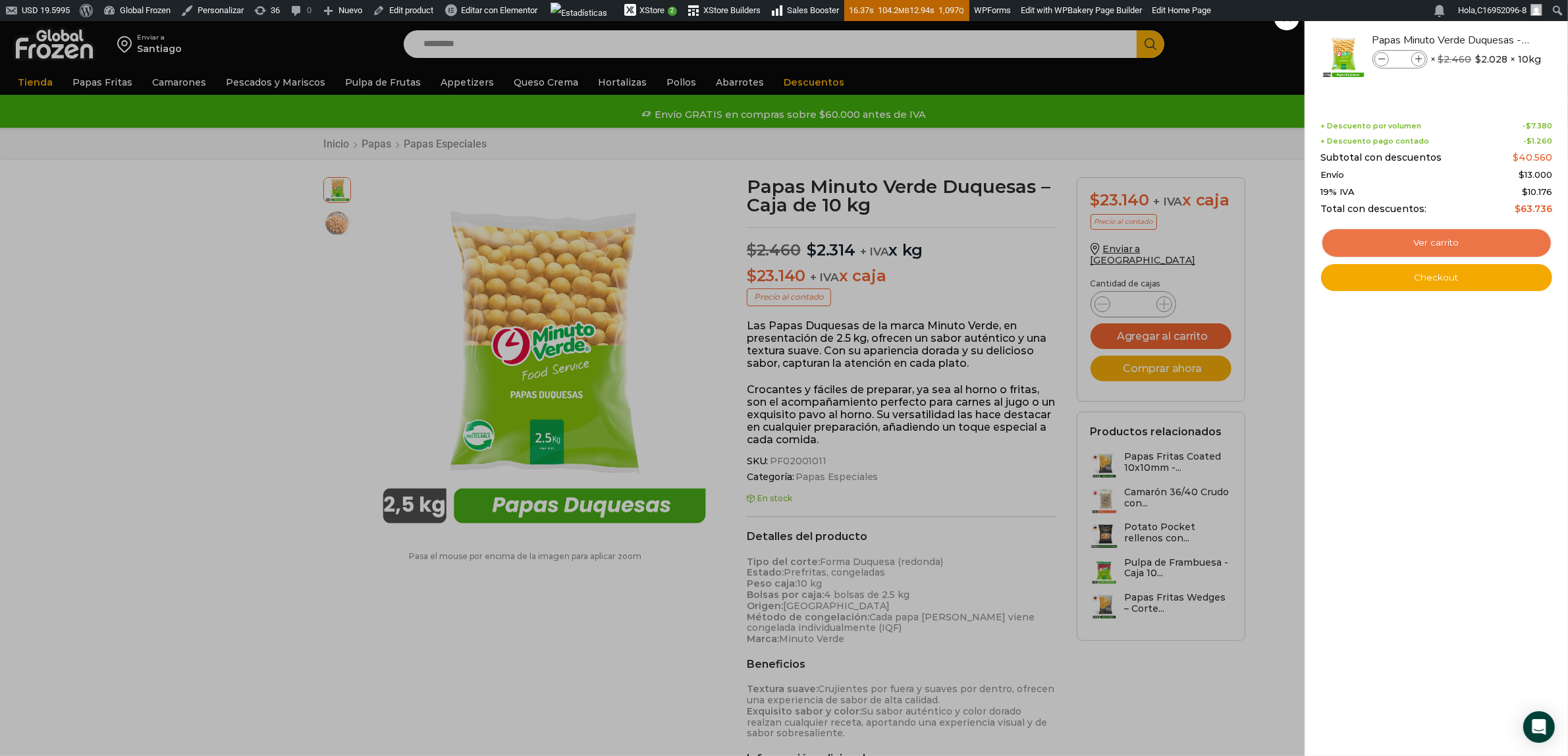
click at [1254, 235] on link "Ver carrito" at bounding box center [1436, 243] width 231 height 30
